Goal: Task Accomplishment & Management: Manage account settings

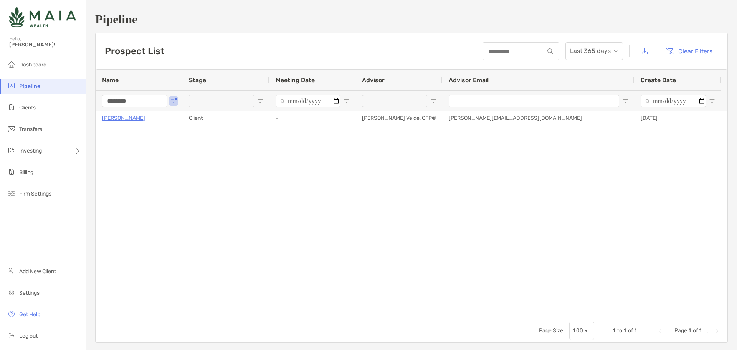
drag, startPoint x: 648, startPoint y: 206, endPoint x: 715, endPoint y: 163, distance: 79.7
click at [665, 198] on div "[PERSON_NAME] Client - [PERSON_NAME] Velde, CFP® [PERSON_NAME][EMAIL_ADDRESS][D…" at bounding box center [411, 214] width 631 height 207
click at [114, 102] on input "********" at bounding box center [134, 101] width 65 height 12
click at [39, 108] on li "Clients" at bounding box center [43, 107] width 86 height 15
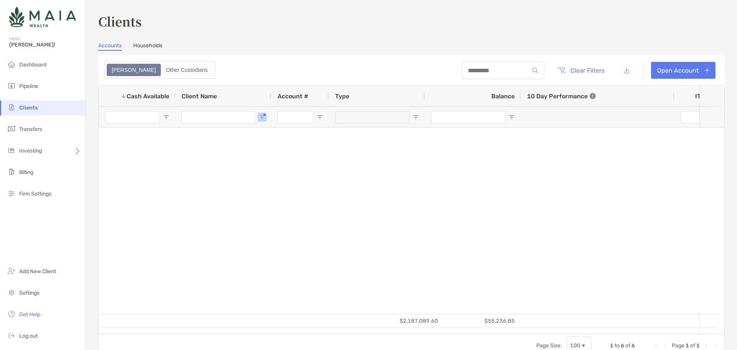
type input "******"
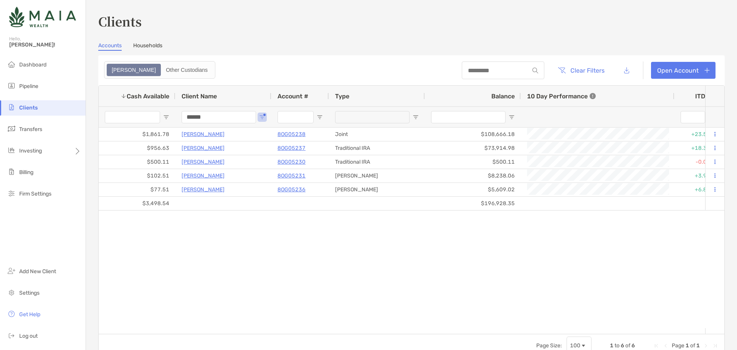
click at [211, 119] on input "******" at bounding box center [219, 117] width 74 height 12
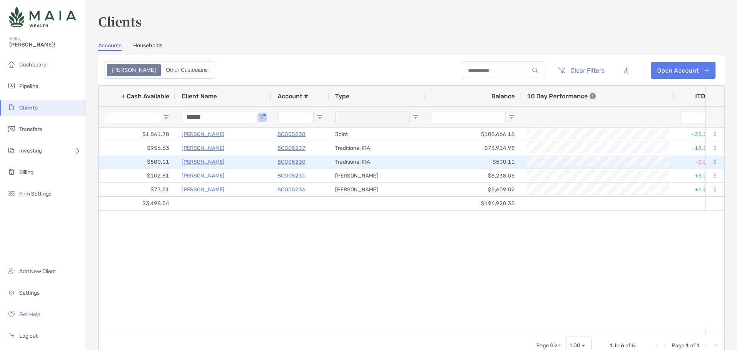
click at [283, 163] on p "8OG05230" at bounding box center [291, 162] width 28 height 10
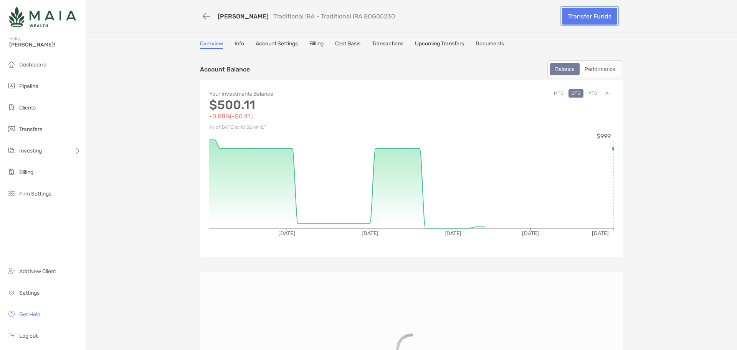
click at [602, 17] on link "Transfer Funds" at bounding box center [589, 16] width 55 height 17
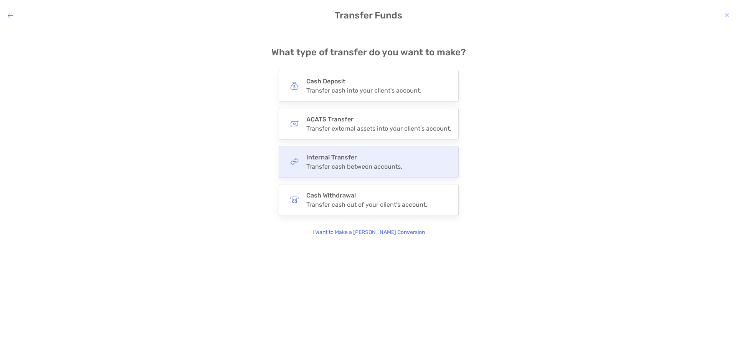
click at [347, 158] on h4 "Internal Transfer" at bounding box center [354, 157] width 96 height 7
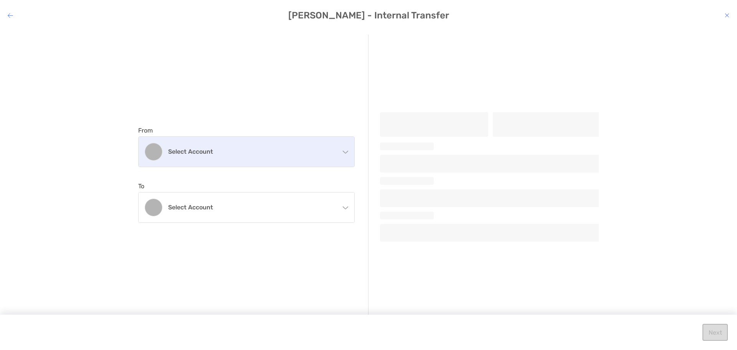
click at [258, 150] on h4 "Select account" at bounding box center [251, 151] width 166 height 7
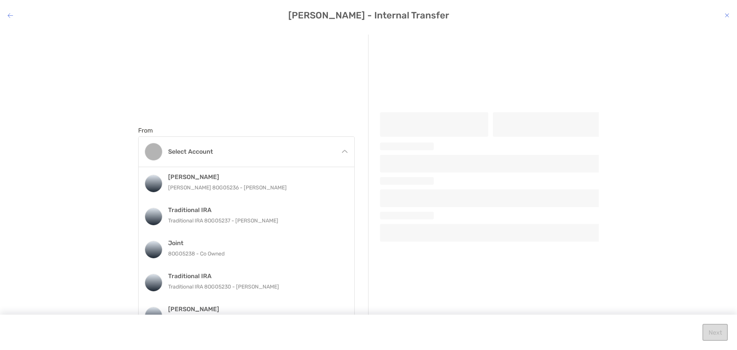
click at [224, 292] on div "Traditional IRA Traditional IRA 8OG05230 - [PERSON_NAME]" at bounding box center [254, 282] width 173 height 21
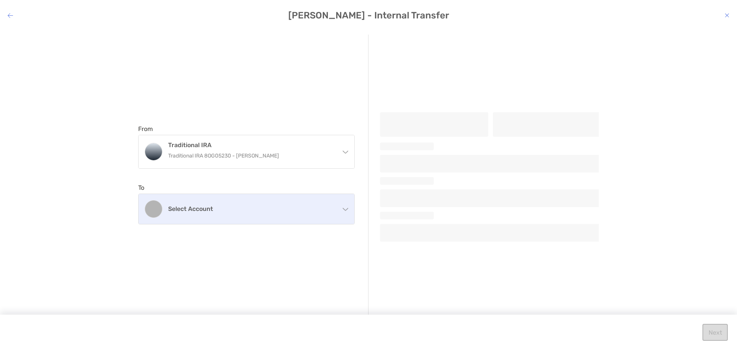
click at [234, 207] on h4 "Select account" at bounding box center [251, 208] width 166 height 7
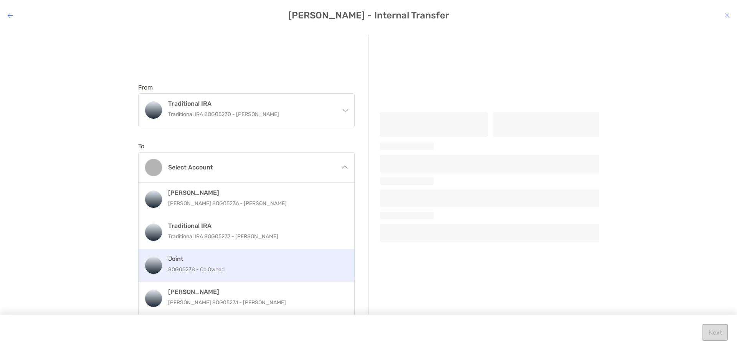
scroll to position [42, 0]
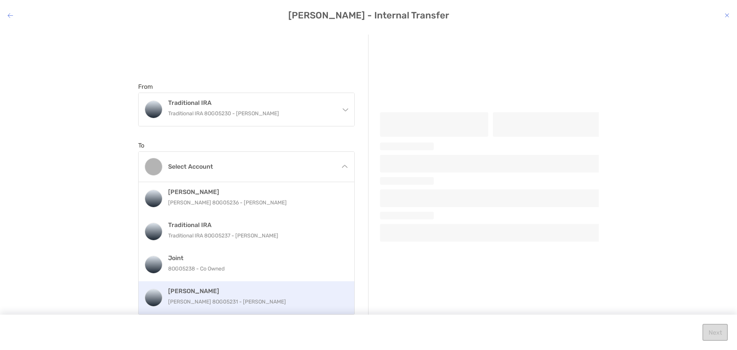
click at [230, 305] on p "[PERSON_NAME] 8OG05231 - [PERSON_NAME]" at bounding box center [254, 302] width 173 height 10
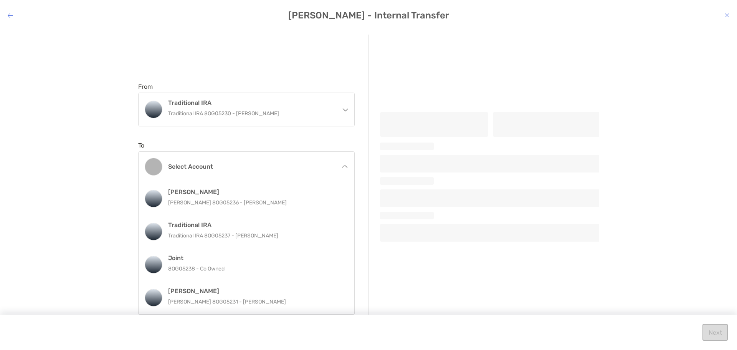
scroll to position [0, 0]
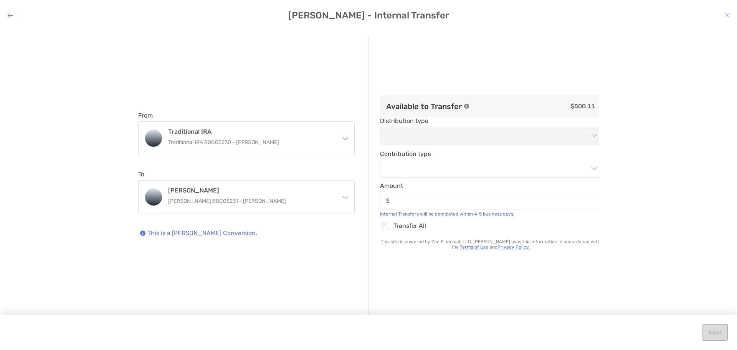
click at [391, 224] on div "Checkbox" at bounding box center [386, 225] width 13 height 10
type input "******"
click at [537, 169] on input "modal" at bounding box center [487, 168] width 204 height 17
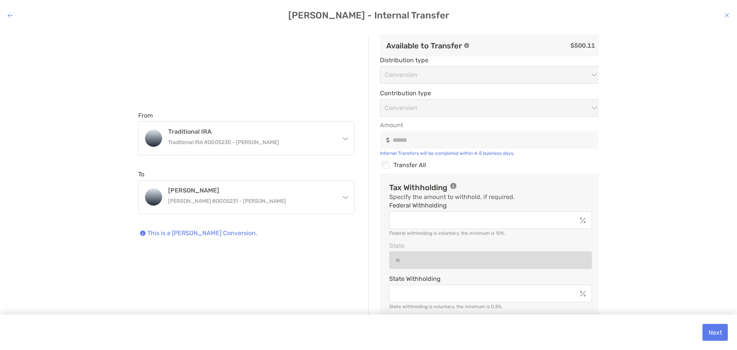
drag, startPoint x: 686, startPoint y: 81, endPoint x: 675, endPoint y: 88, distance: 12.9
click at [685, 83] on div "From Traditional IRA Traditional IRA 8OG05230 - [PERSON_NAME] [PERSON_NAME] [PE…" at bounding box center [368, 183] width 725 height 297
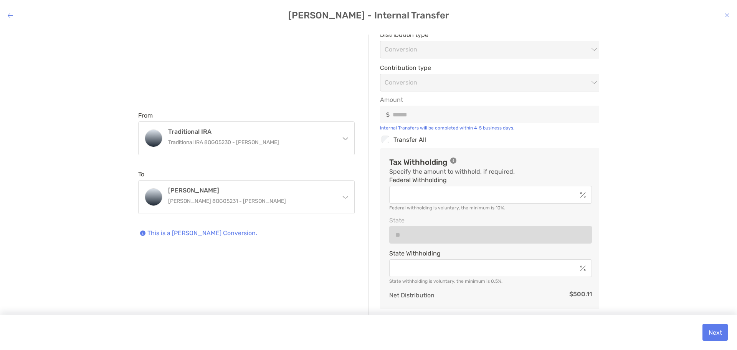
scroll to position [51, 0]
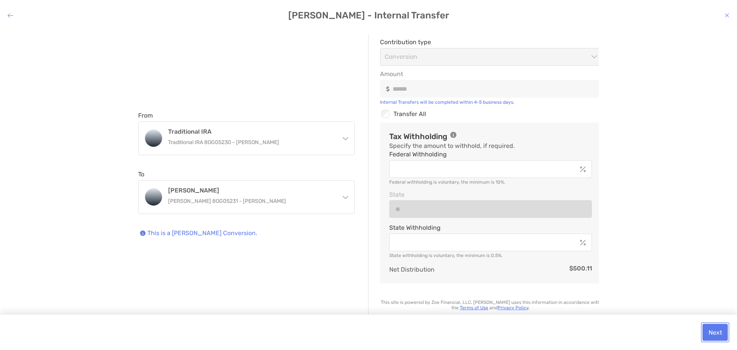
click at [709, 333] on button "Next" at bounding box center [714, 332] width 25 height 17
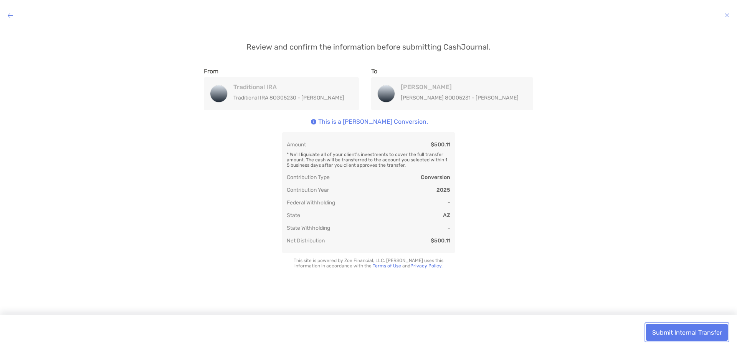
click at [678, 336] on button "Submit Internal Transfer" at bounding box center [687, 332] width 82 height 17
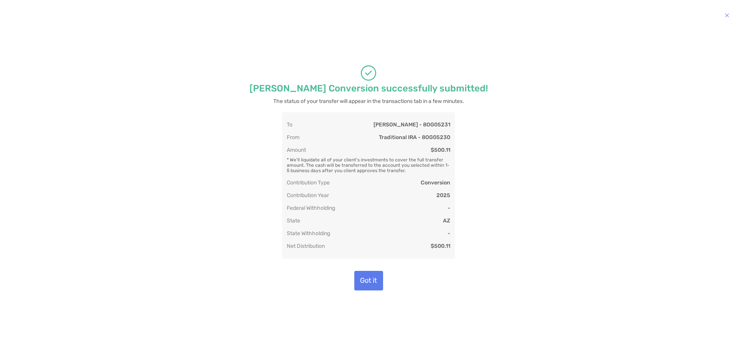
scroll to position [0, 0]
click at [380, 286] on button "Got it" at bounding box center [368, 281] width 29 height 20
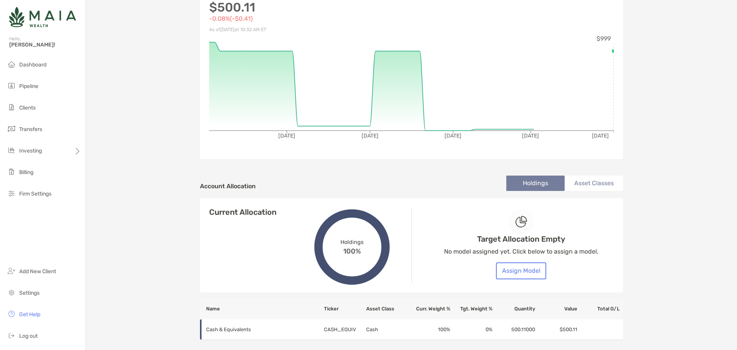
scroll to position [77, 0]
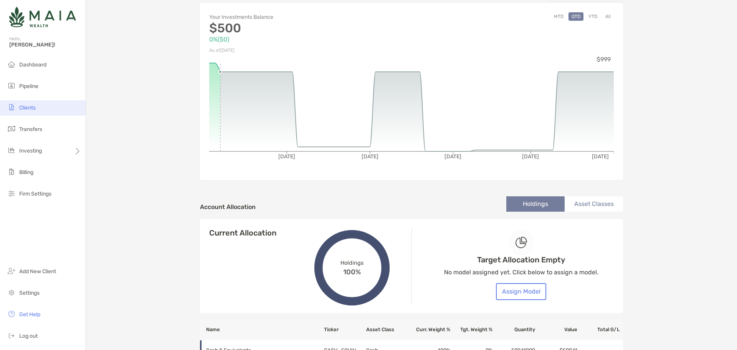
click at [46, 109] on li "Clients" at bounding box center [43, 107] width 86 height 15
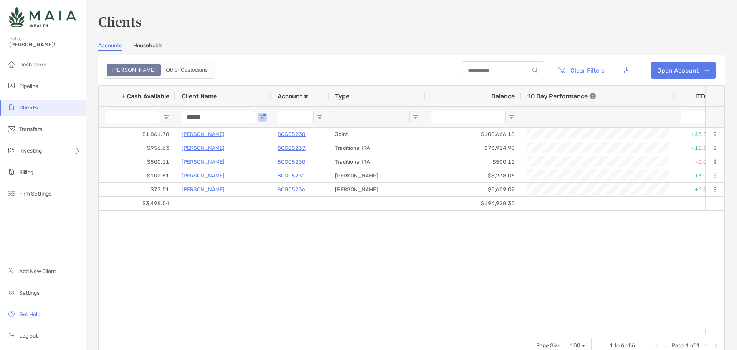
click at [196, 114] on input "******" at bounding box center [219, 117] width 74 height 12
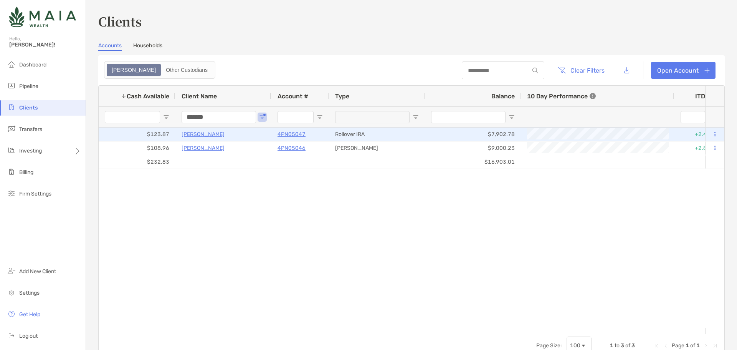
type input "*******"
click at [292, 132] on p "4PN05047" at bounding box center [291, 134] width 28 height 10
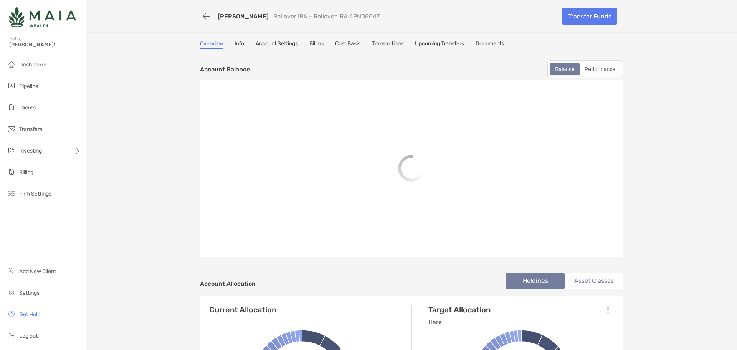
click at [452, 45] on link "Upcoming Transfers" at bounding box center [439, 44] width 49 height 8
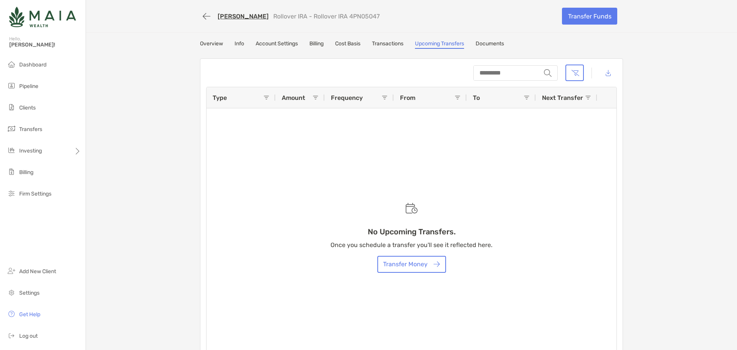
click at [268, 43] on link "Account Settings" at bounding box center [277, 44] width 42 height 8
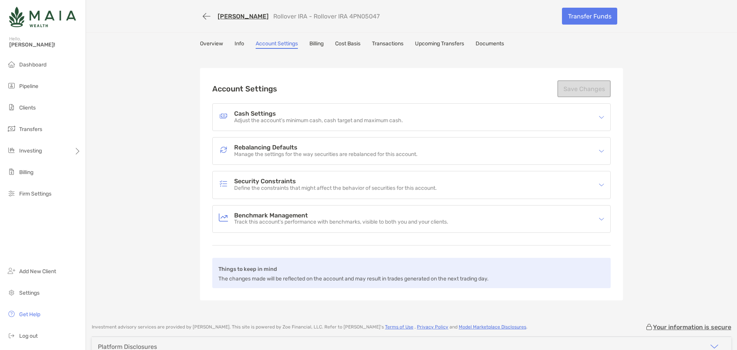
click at [301, 122] on p "Adjust the account’s minimum cash, cash target and maximum cash." at bounding box center [318, 120] width 169 height 7
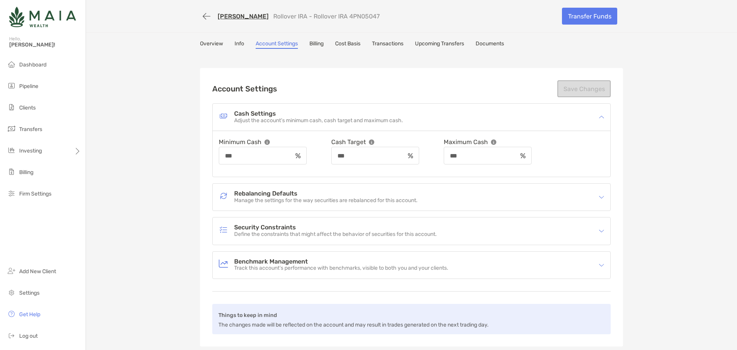
click at [328, 198] on p "Manage the settings for the way securities are rebalanced for this account." at bounding box center [325, 200] width 183 height 7
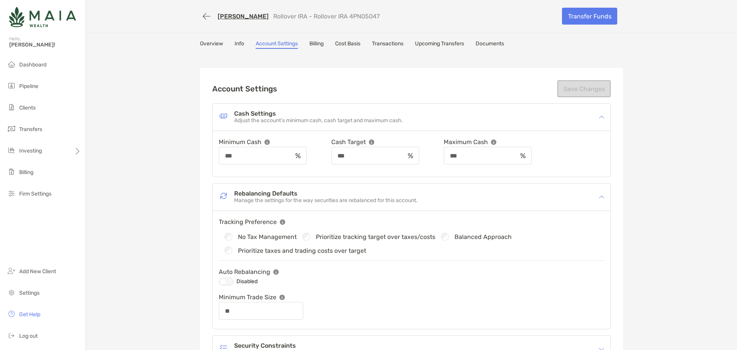
click at [219, 282] on div "Disabled" at bounding box center [411, 281] width 385 height 10
click at [220, 281] on div at bounding box center [226, 281] width 15 height 8
click at [569, 90] on button "Save Changes" at bounding box center [583, 88] width 53 height 17
type input "**"
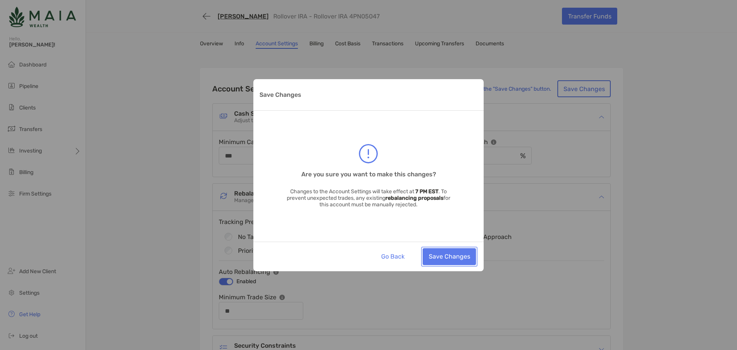
click at [459, 256] on button "Save Changes" at bounding box center [449, 256] width 53 height 17
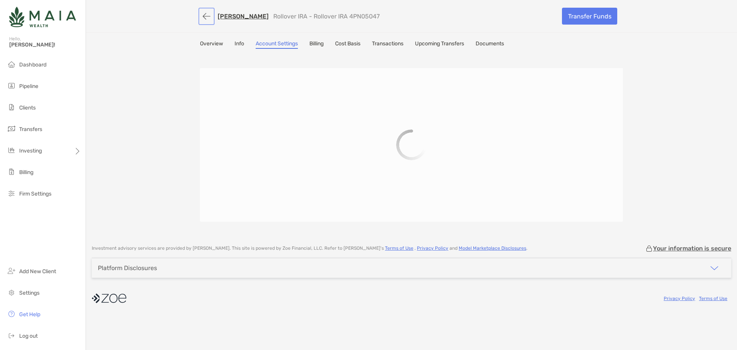
click at [203, 19] on button "button" at bounding box center [206, 16] width 13 height 14
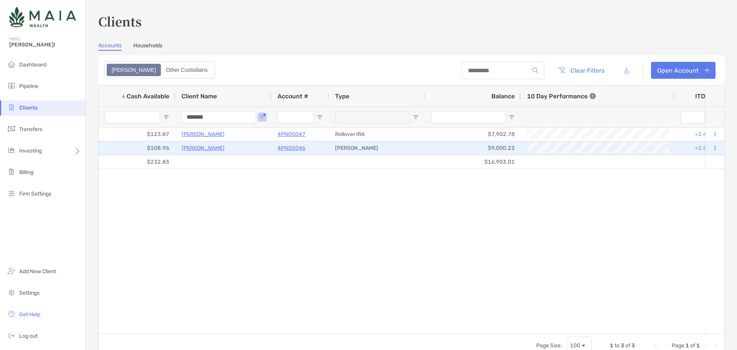
click at [293, 147] on p "4PN05046" at bounding box center [291, 148] width 28 height 10
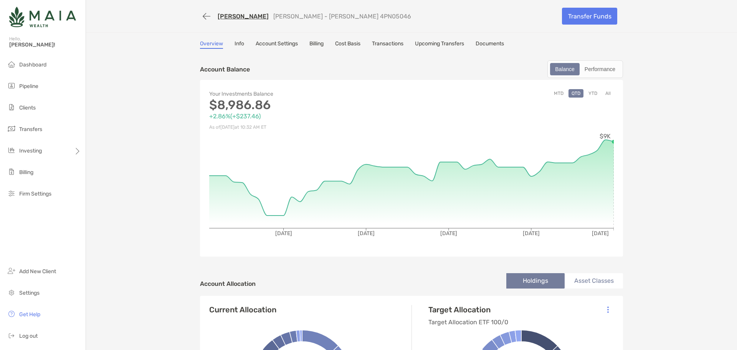
click at [289, 41] on link "Account Settings" at bounding box center [277, 44] width 42 height 8
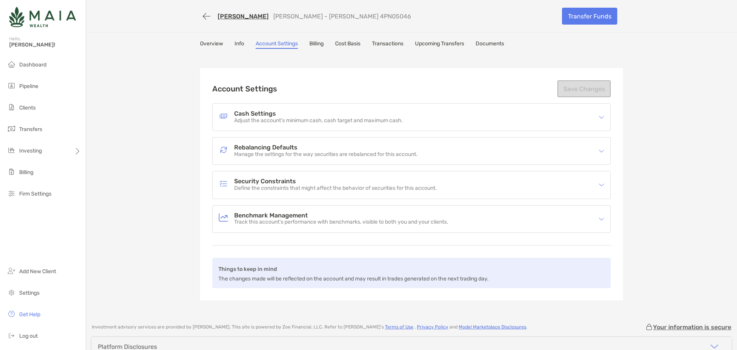
click at [267, 117] on h4 "Cash Settings" at bounding box center [318, 114] width 169 height 7
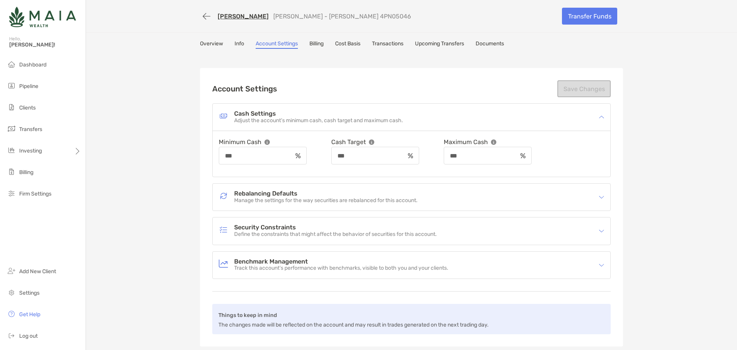
click at [285, 201] on p "Manage the settings for the way securities are rebalanced for this account." at bounding box center [325, 200] width 183 height 7
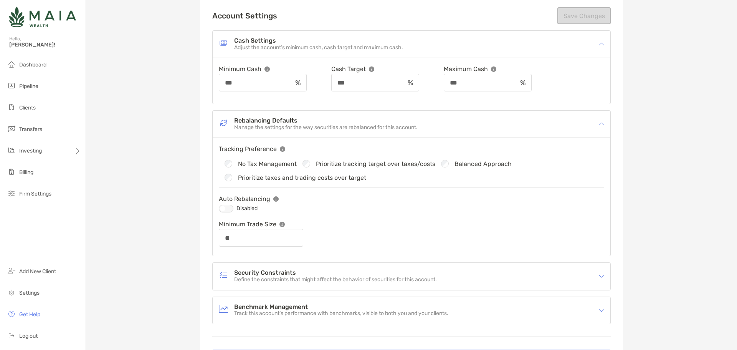
scroll to position [208, 0]
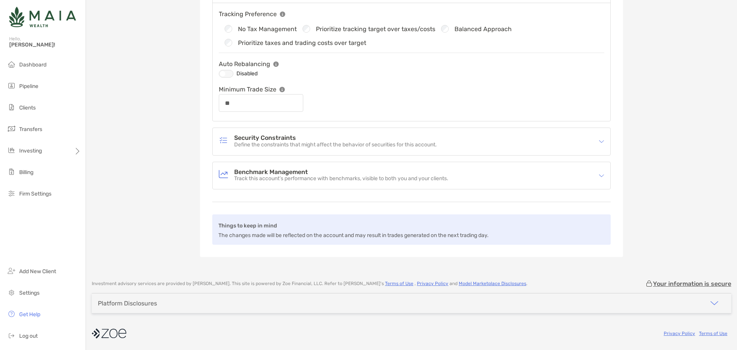
click at [221, 76] on div at bounding box center [226, 74] width 15 height 8
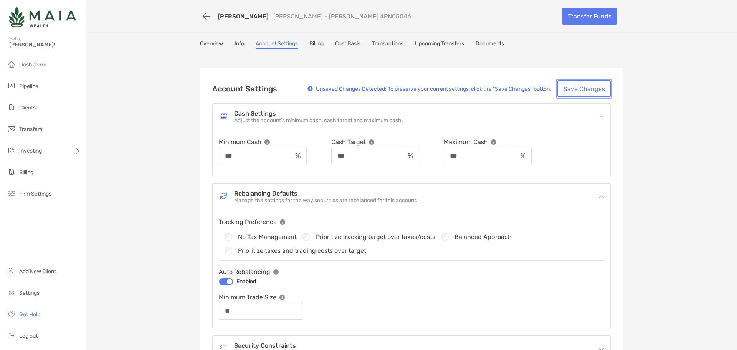
click at [591, 83] on button "Save Changes" at bounding box center [583, 88] width 53 height 17
type input "**"
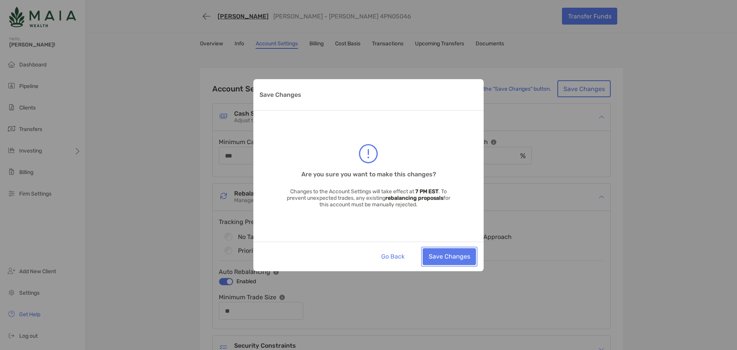
click at [465, 255] on button "Save Changes" at bounding box center [449, 256] width 53 height 17
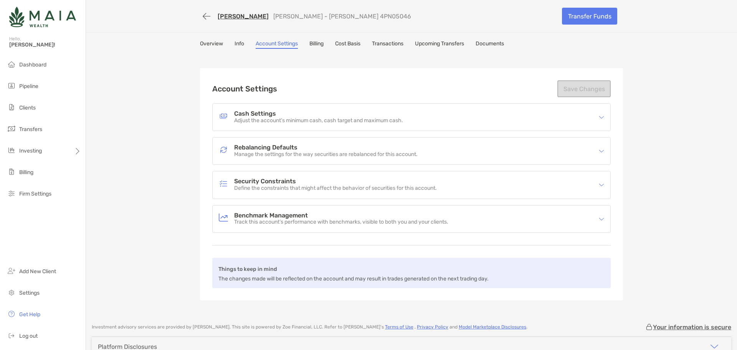
click at [671, 187] on div "[PERSON_NAME] [PERSON_NAME] - [PERSON_NAME] 4PN05046 Transfer Funds Overview In…" at bounding box center [411, 157] width 651 height 315
click at [38, 107] on li "Clients" at bounding box center [43, 107] width 86 height 15
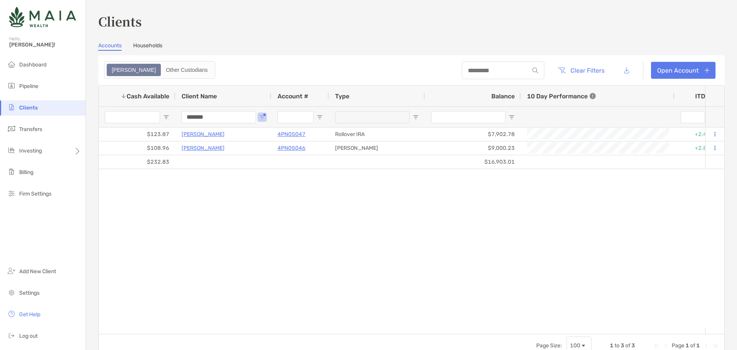
click at [193, 112] on input "*******" at bounding box center [219, 117] width 74 height 12
type input "********"
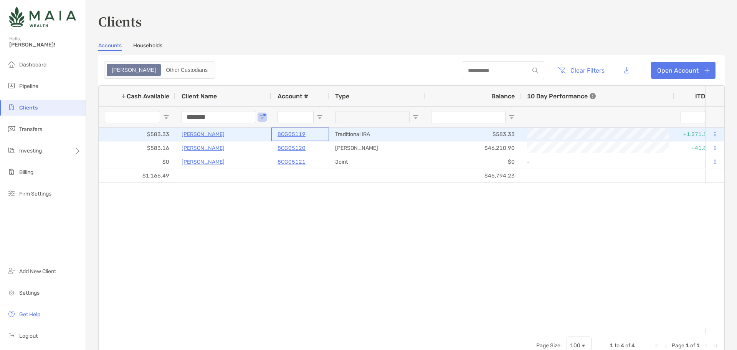
click at [292, 131] on p "8OG05119" at bounding box center [291, 134] width 28 height 10
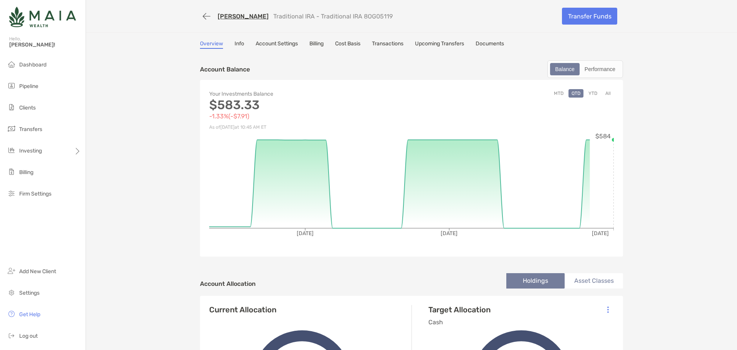
click at [590, 25] on div "Transfer Funds" at bounding box center [589, 16] width 67 height 21
click at [587, 17] on link "Transfer Funds" at bounding box center [589, 16] width 55 height 17
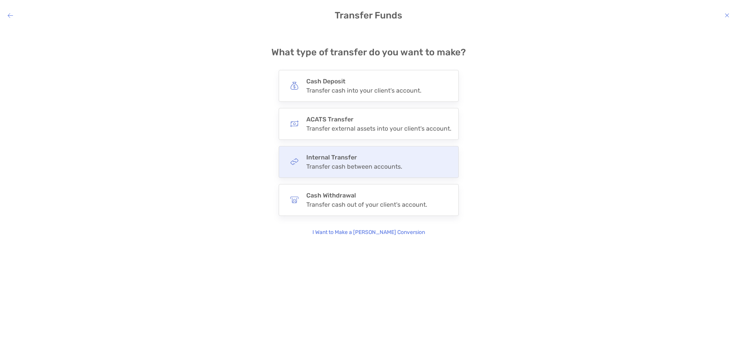
click at [370, 157] on h4 "Internal Transfer" at bounding box center [354, 157] width 96 height 7
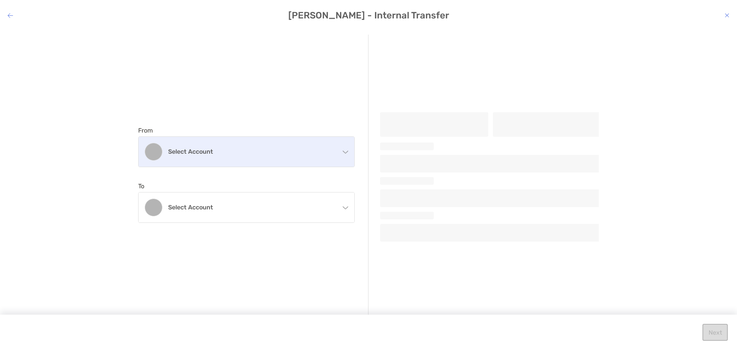
click at [226, 153] on h4 "Select account" at bounding box center [251, 151] width 166 height 7
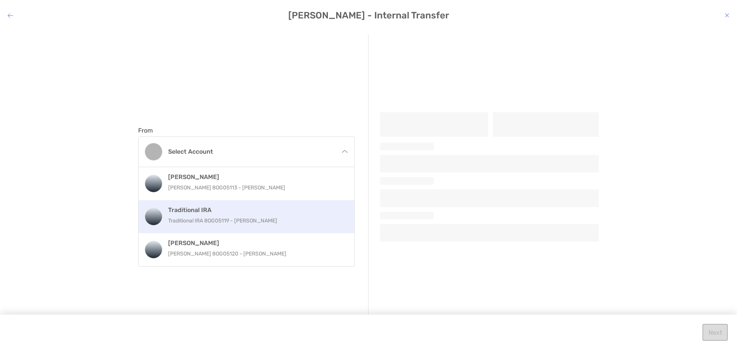
click at [218, 225] on div "Traditional IRA Traditional IRA 8OG05119 - [PERSON_NAME]" at bounding box center [254, 216] width 173 height 21
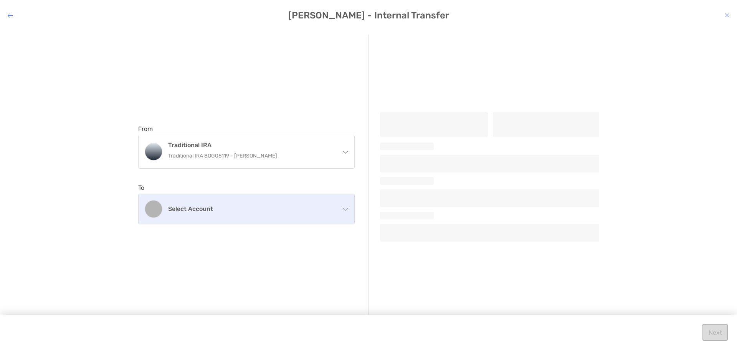
click at [226, 218] on div "Select account" at bounding box center [247, 209] width 216 height 30
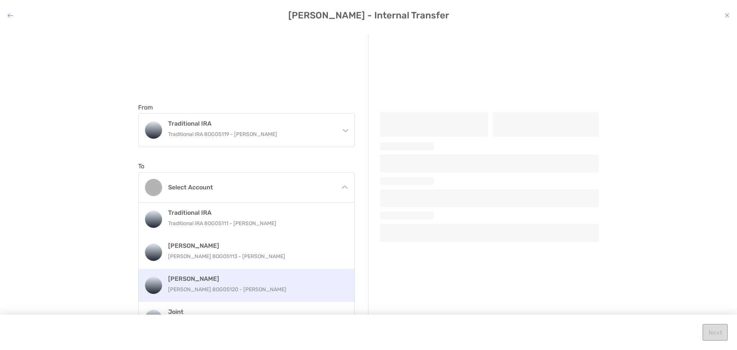
scroll to position [42, 0]
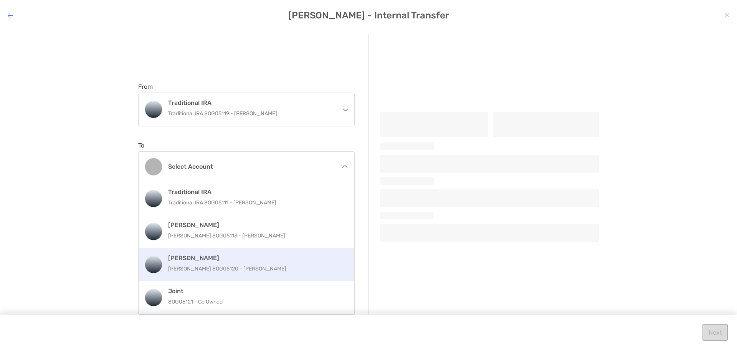
click at [240, 267] on p "[PERSON_NAME] 8OG05120 - [PERSON_NAME]" at bounding box center [254, 269] width 173 height 10
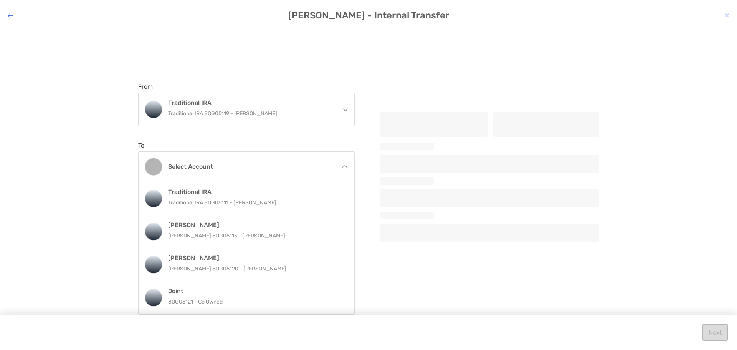
scroll to position [0, 0]
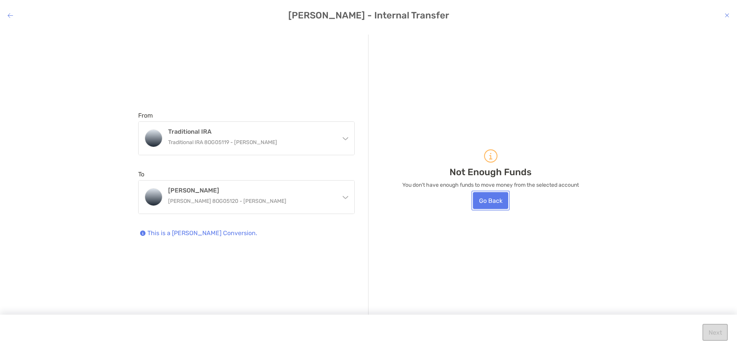
click at [477, 202] on button "Go Back" at bounding box center [490, 200] width 35 height 17
